Goal: Communication & Community: Answer question/provide support

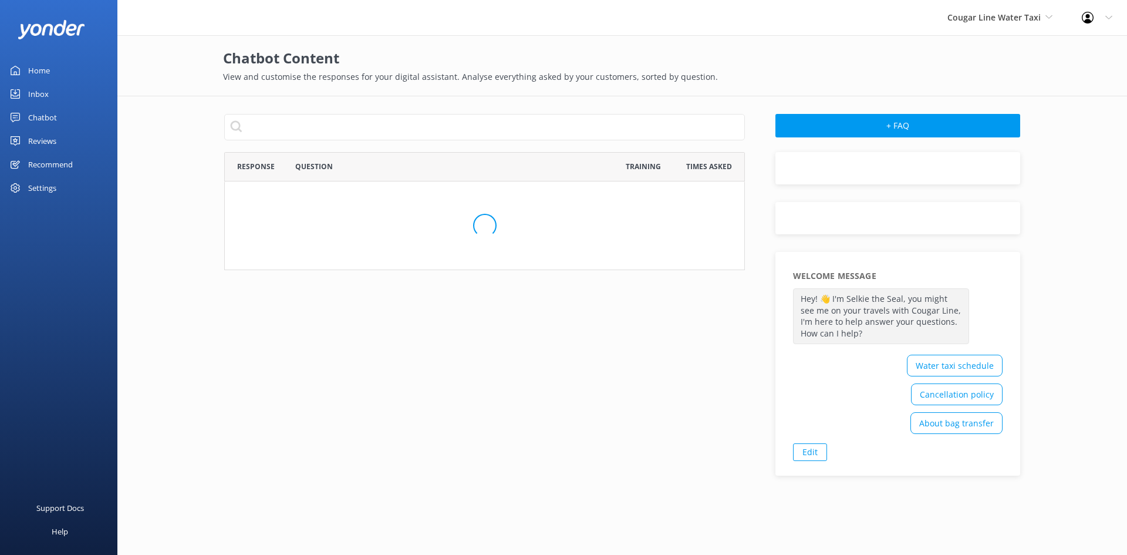
scroll to position [109, 511]
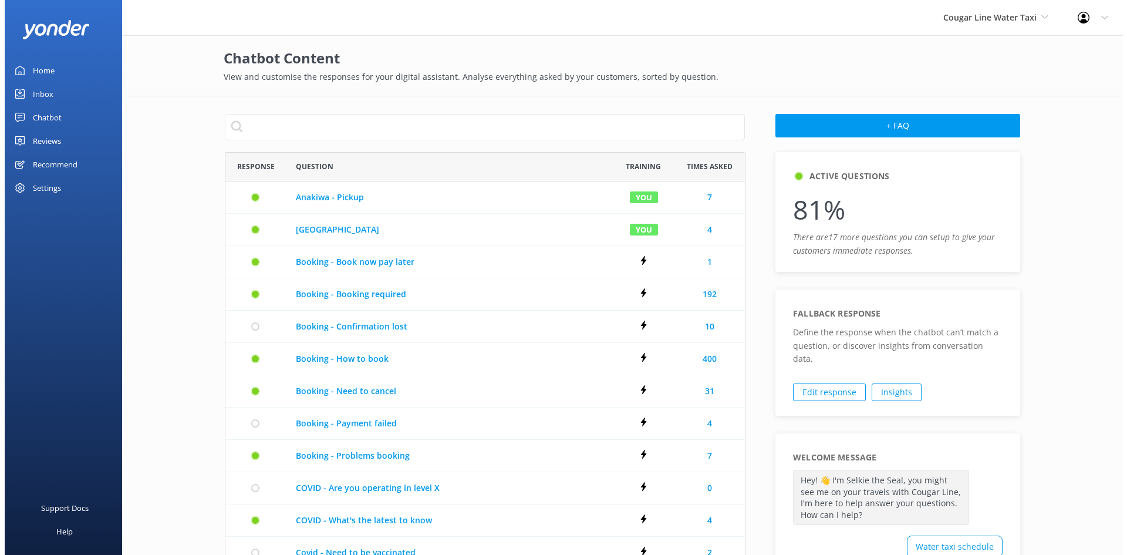
scroll to position [667, 511]
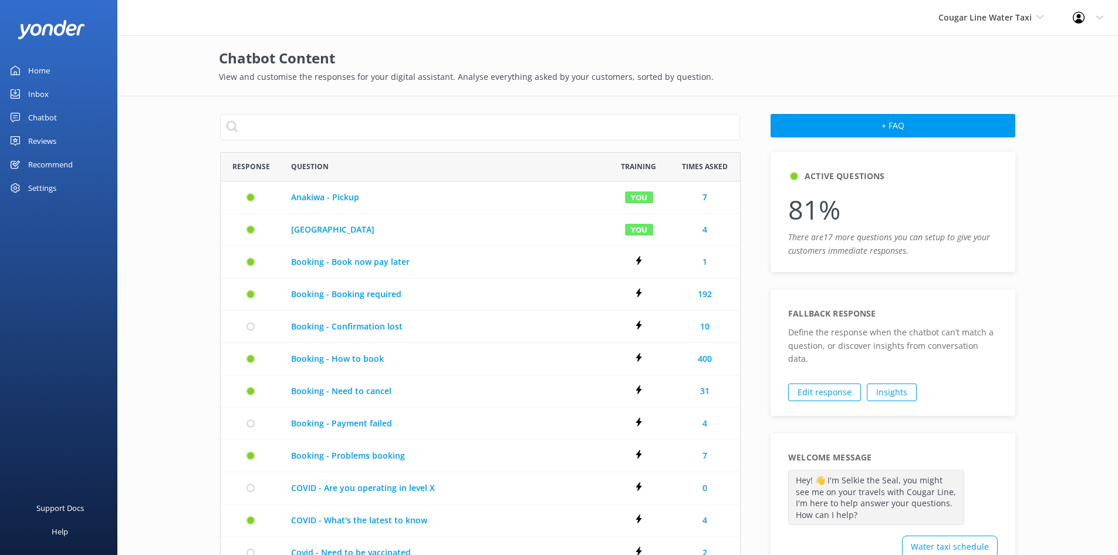
click at [45, 90] on div "Inbox" at bounding box center [38, 93] width 21 height 23
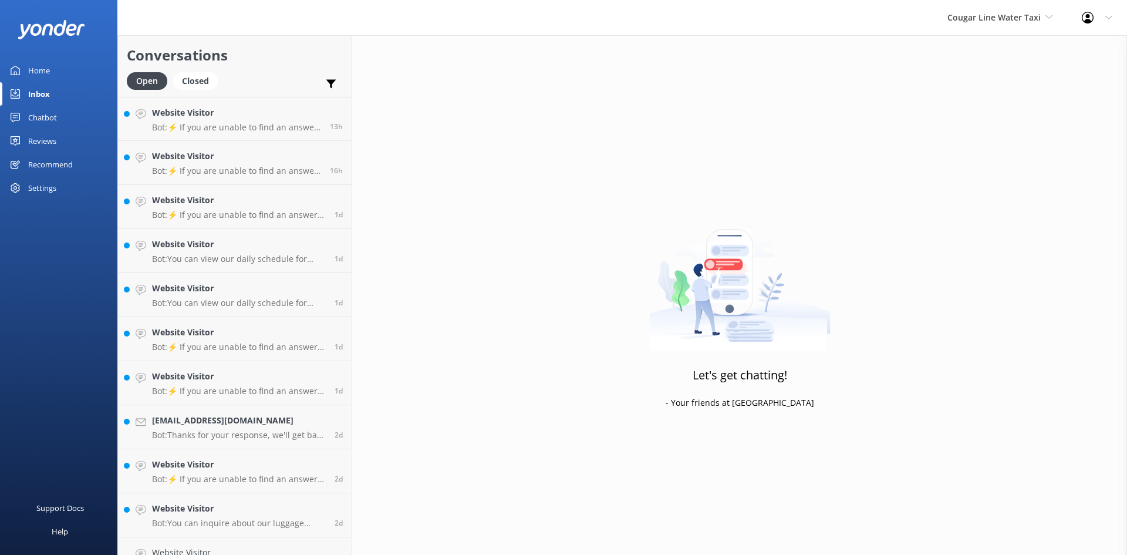
click at [1045, 25] on div "Cougar Line Water Taxi Cougar Line Water Taxi Furneaux Lodge Punga Cove (OLD) M…" at bounding box center [999, 17] width 134 height 35
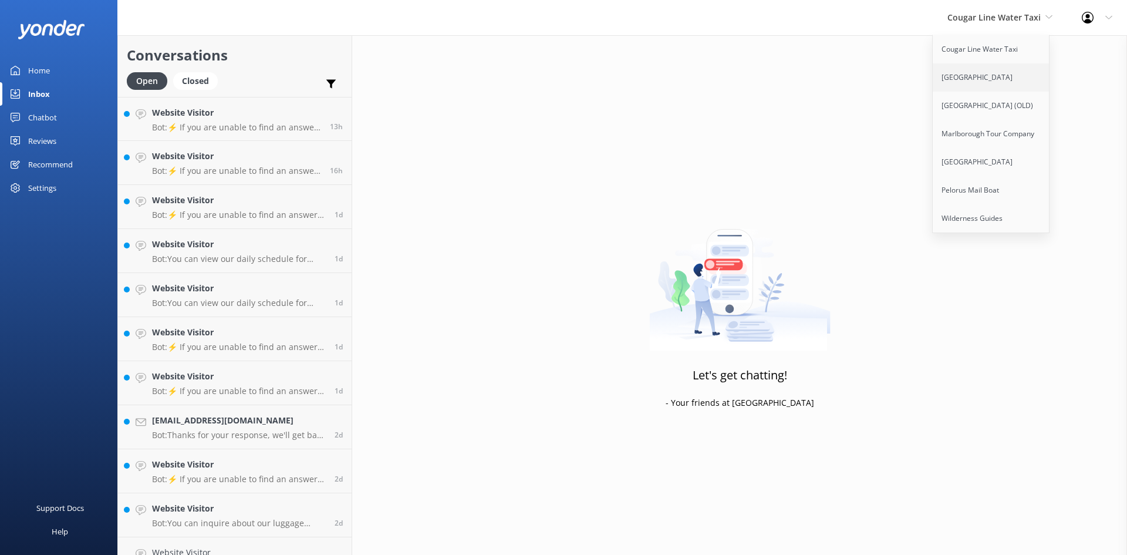
click at [986, 76] on link "[GEOGRAPHIC_DATA]" at bounding box center [990, 77] width 117 height 28
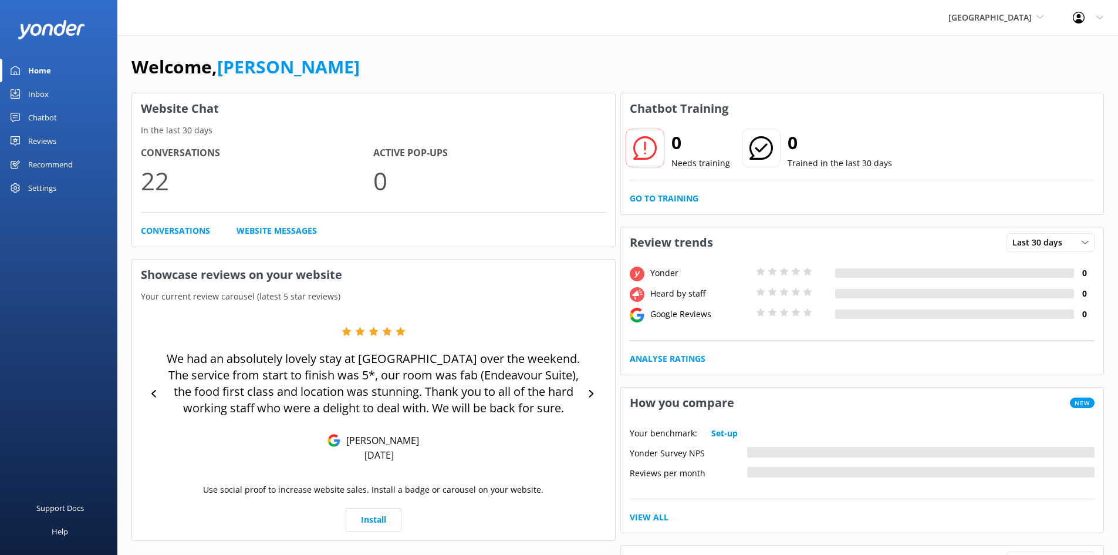
click at [40, 85] on div "Inbox" at bounding box center [38, 93] width 21 height 23
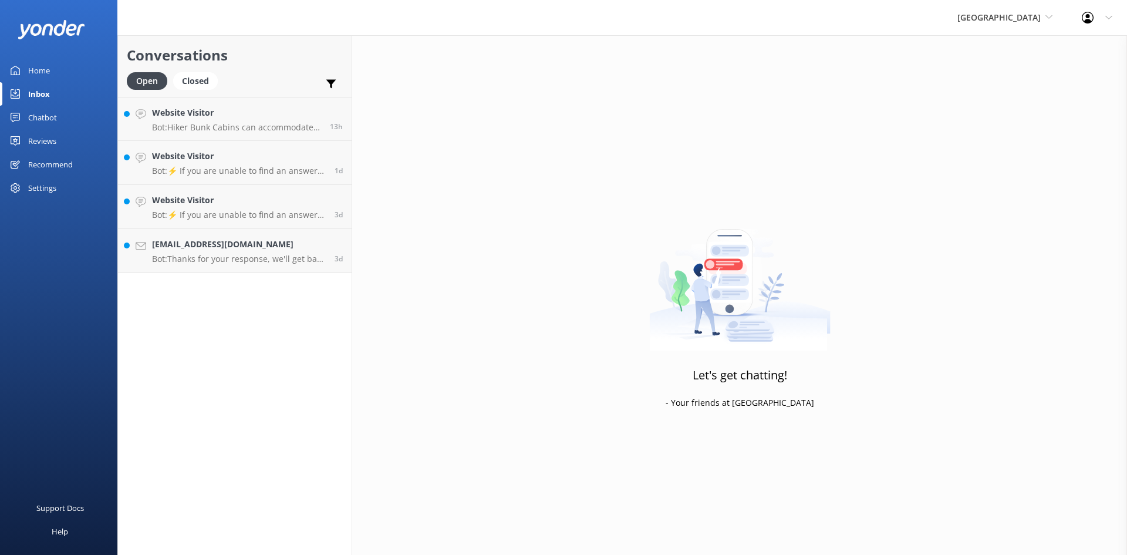
click at [1040, 25] on div "Furneaux Lodge Cougar Line Water Taxi Furneaux Lodge Punga Cove (OLD) Marlborou…" at bounding box center [1004, 17] width 124 height 35
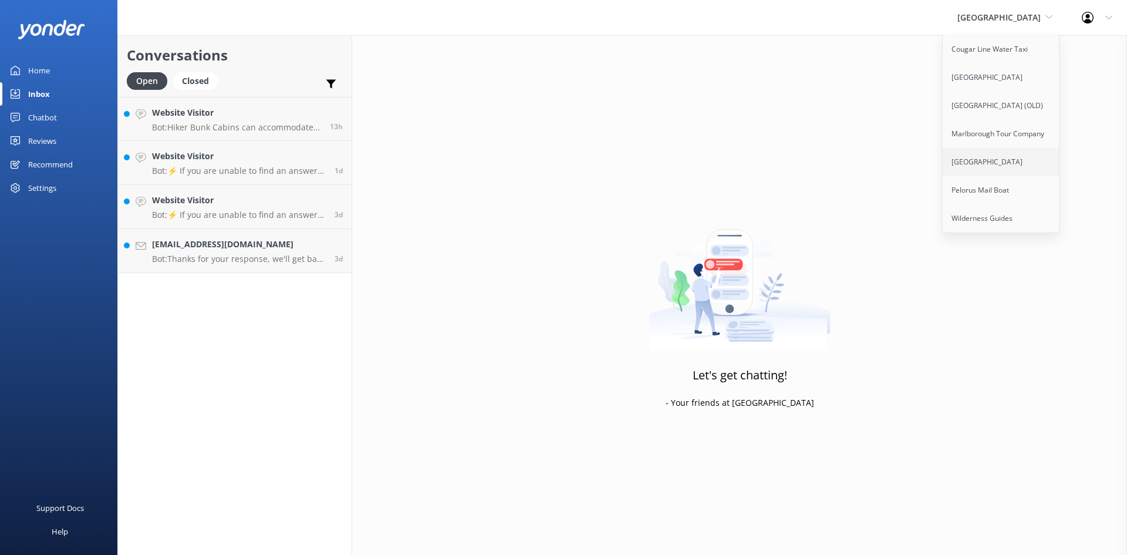
click at [1019, 155] on link "[GEOGRAPHIC_DATA]" at bounding box center [1000, 162] width 117 height 28
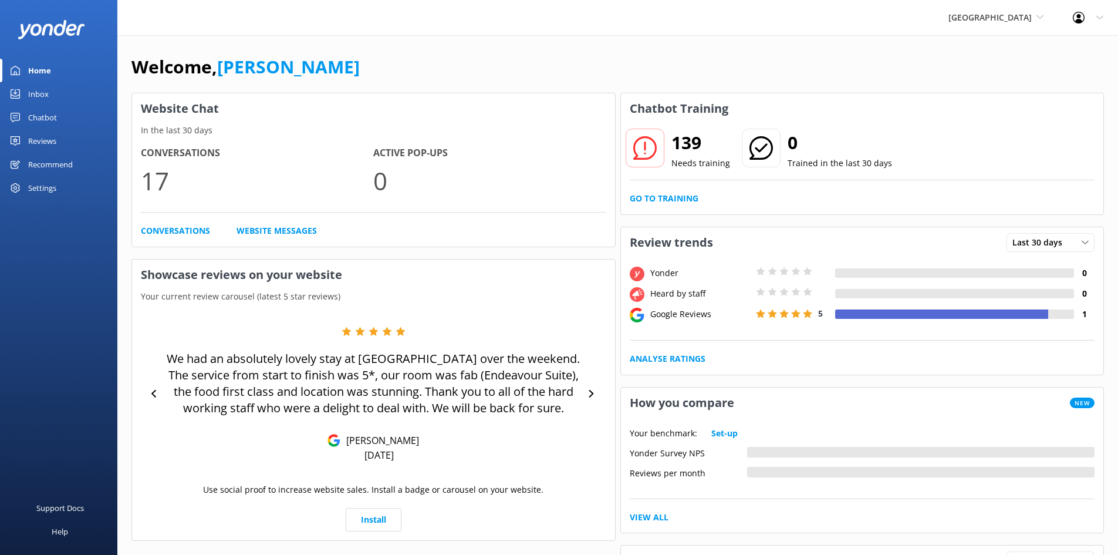
click at [35, 97] on div "Inbox" at bounding box center [38, 93] width 21 height 23
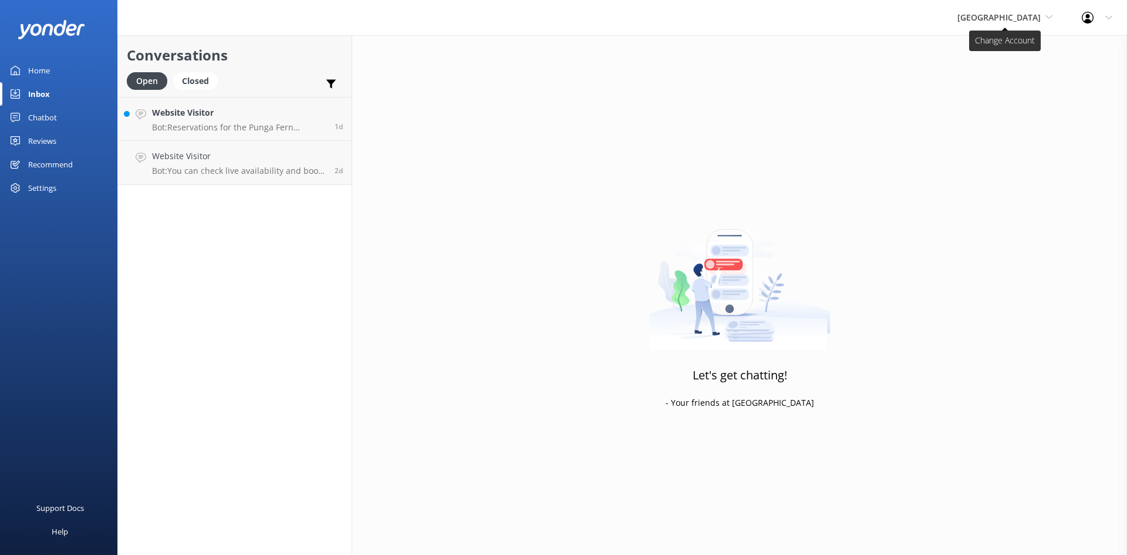
click at [1032, 15] on span "[GEOGRAPHIC_DATA]" at bounding box center [998, 17] width 83 height 11
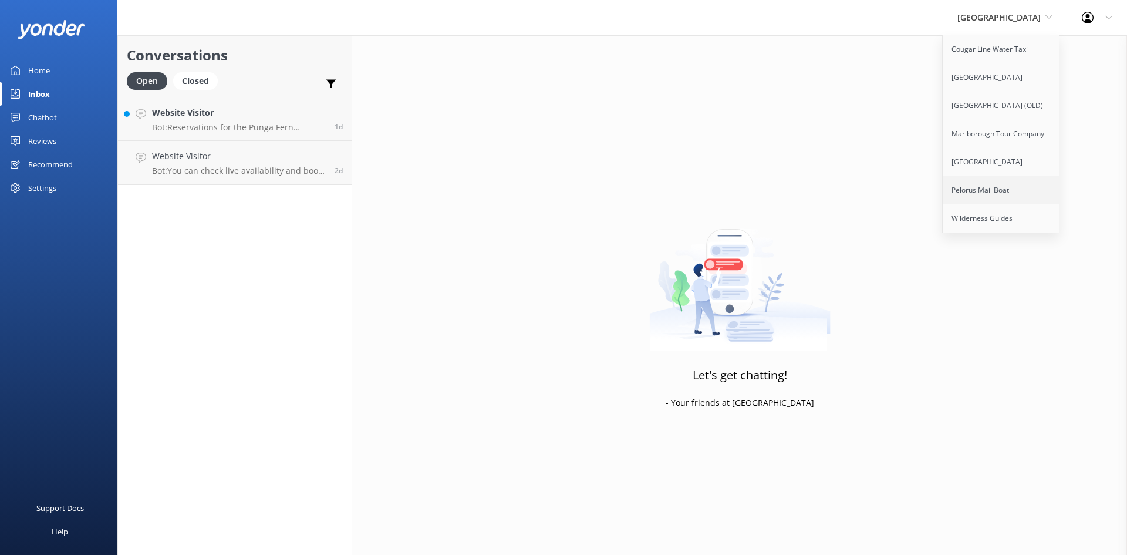
click at [1036, 183] on link "Pelorus Mail Boat" at bounding box center [1000, 190] width 117 height 28
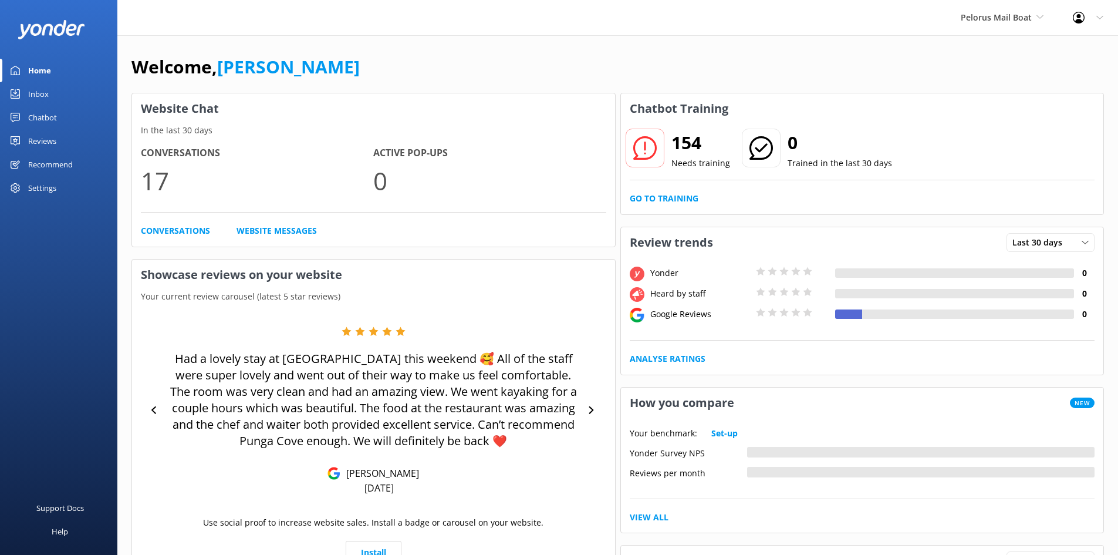
click at [28, 89] on div "Inbox" at bounding box center [38, 93] width 21 height 23
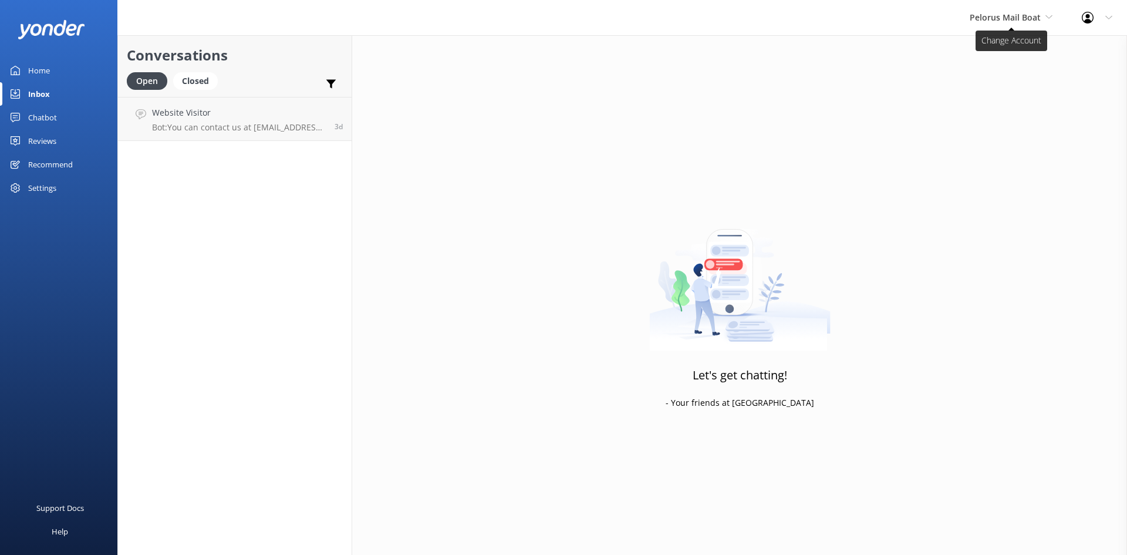
click at [1036, 22] on span "Pelorus Mail Boat" at bounding box center [1004, 17] width 71 height 11
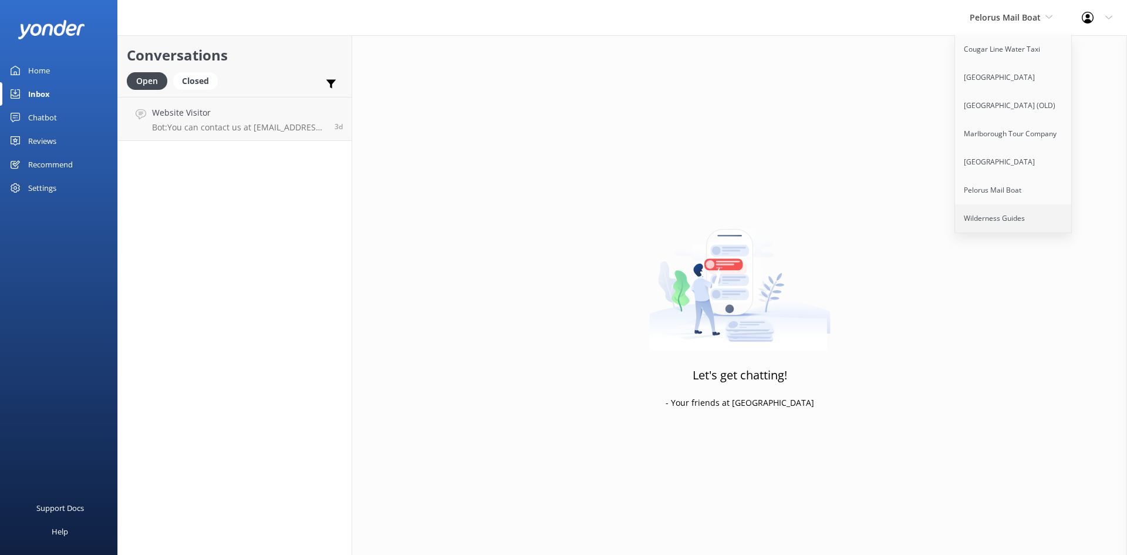
click at [1008, 219] on link "Wilderness Guides" at bounding box center [1013, 218] width 117 height 28
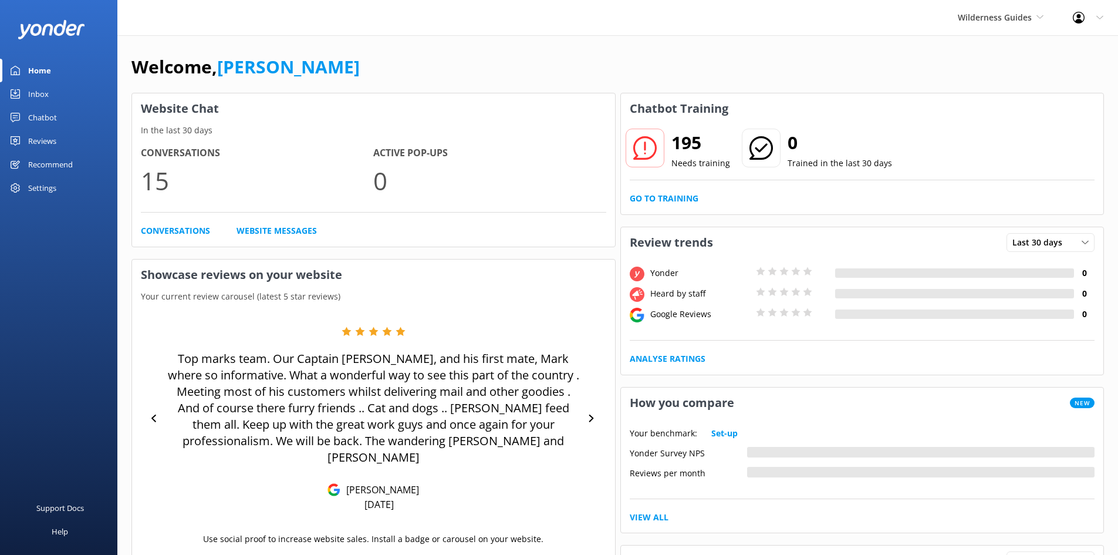
click at [40, 87] on div "Inbox" at bounding box center [38, 93] width 21 height 23
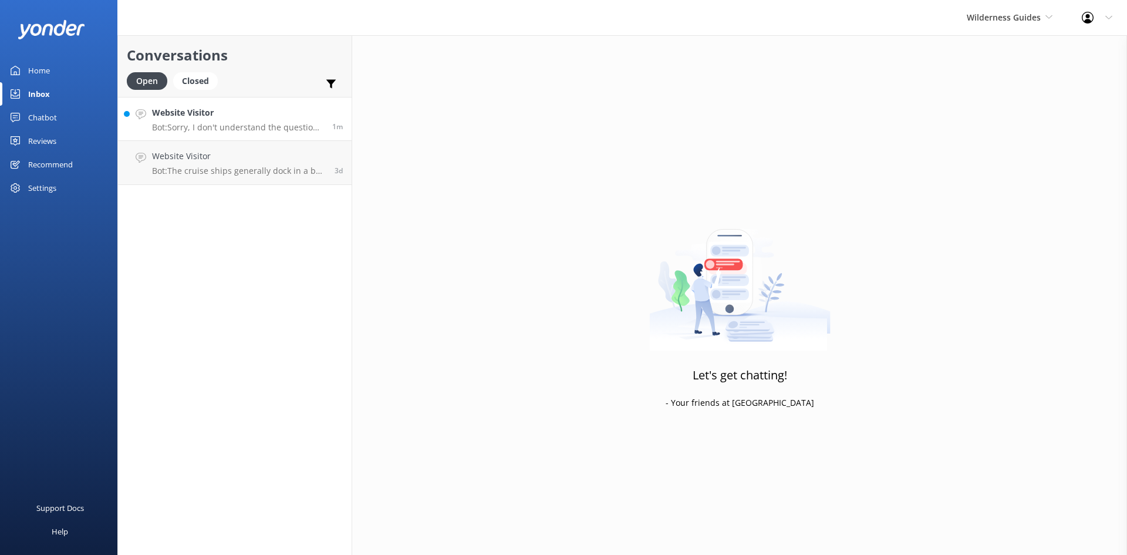
click at [170, 114] on h4 "Website Visitor" at bounding box center [237, 112] width 171 height 13
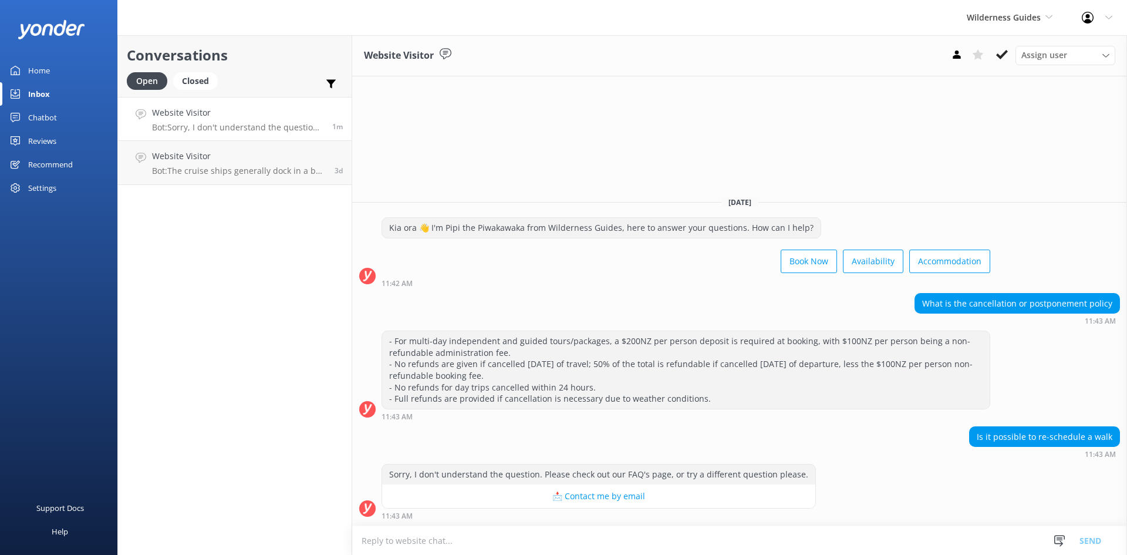
click at [604, 540] on textarea at bounding box center [739, 540] width 775 height 29
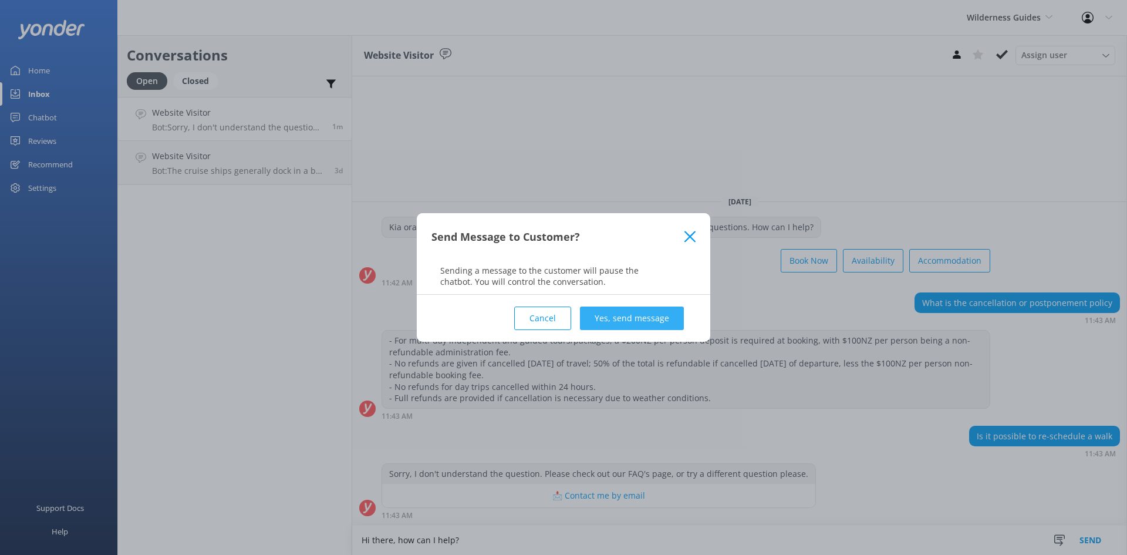
type textarea "Hi there, how can I help?"
click at [618, 318] on button "Yes, send message" at bounding box center [632, 317] width 104 height 23
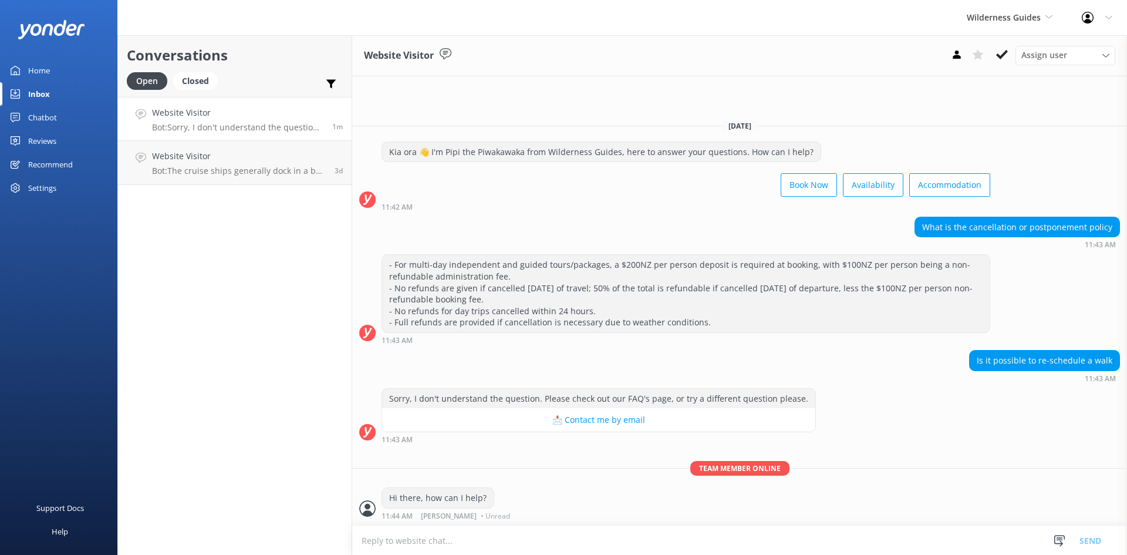
click at [491, 532] on textarea at bounding box center [739, 540] width 775 height 29
click at [489, 538] on textarea at bounding box center [739, 540] width 775 height 29
click at [526, 511] on div "Hi there, how can I help? 11:44 AM Kristie • Unread" at bounding box center [739, 503] width 775 height 32
click at [501, 530] on textarea at bounding box center [739, 540] width 775 height 29
click at [496, 538] on textarea at bounding box center [739, 540] width 775 height 29
